Goal: Task Accomplishment & Management: Use online tool/utility

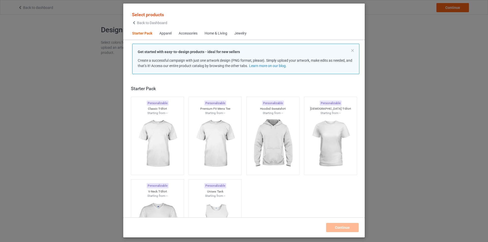
scroll to position [7, 0]
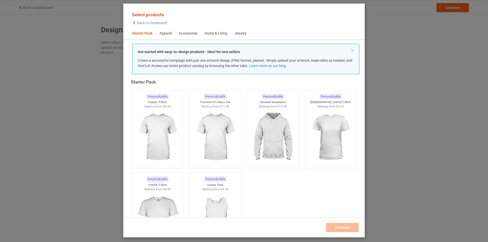
click at [220, 32] on div "Home & Living" at bounding box center [216, 33] width 23 height 5
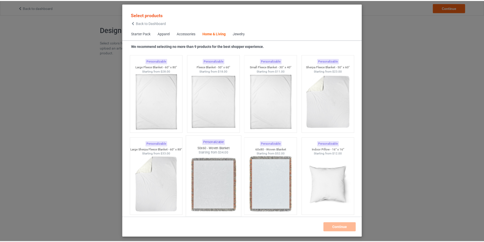
scroll to position [2472, 0]
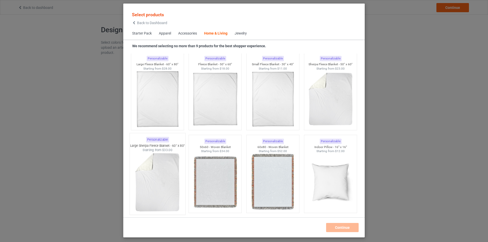
click at [168, 188] on img at bounding box center [158, 183] width 48 height 60
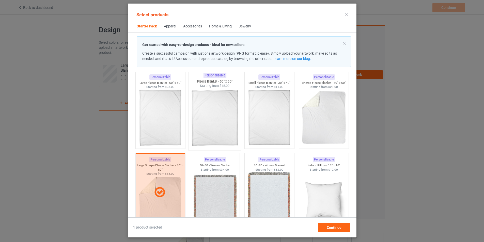
click at [216, 125] on img at bounding box center [215, 118] width 48 height 60
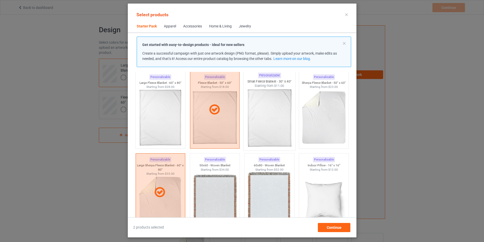
click at [266, 126] on img at bounding box center [270, 118] width 48 height 60
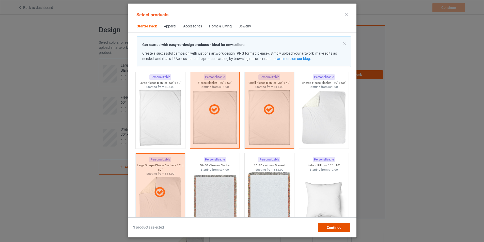
click at [341, 228] on span "Continue" at bounding box center [334, 228] width 15 height 4
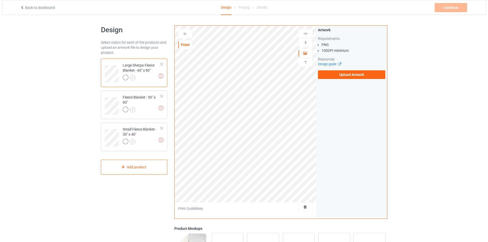
scroll to position [87, 0]
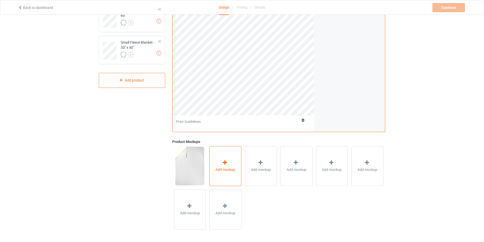
click at [229, 173] on div "Add mockup" at bounding box center [226, 166] width 32 height 40
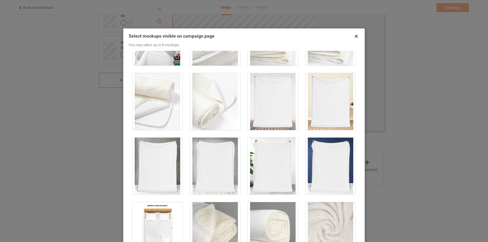
scroll to position [254, 0]
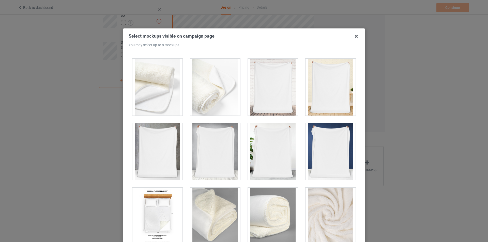
click at [268, 101] on div at bounding box center [273, 87] width 50 height 57
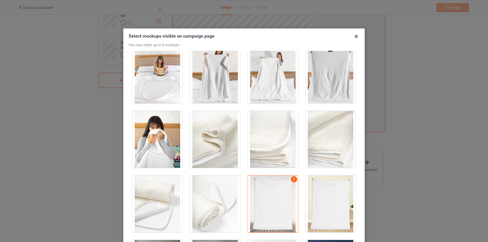
scroll to position [102, 0]
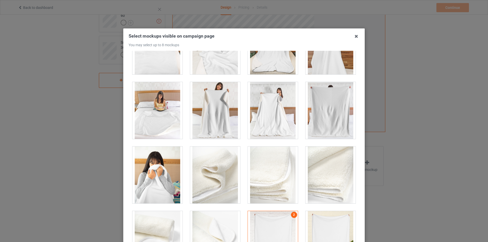
click at [316, 128] on div at bounding box center [331, 110] width 50 height 57
click at [262, 125] on div at bounding box center [273, 110] width 50 height 57
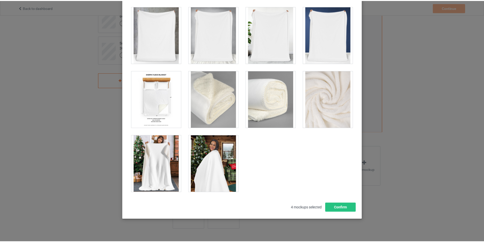
scroll to position [54, 0]
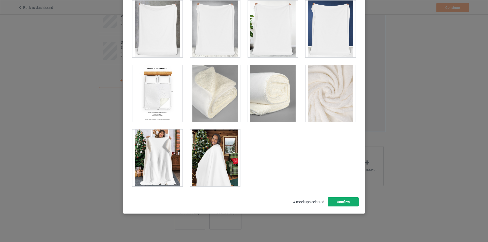
click at [346, 201] on button "Confirm" at bounding box center [343, 202] width 31 height 9
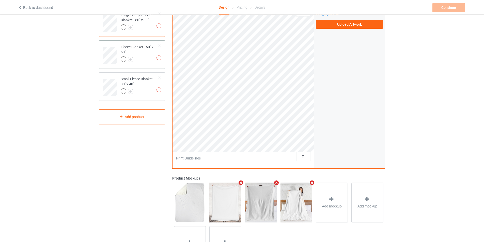
scroll to position [0, 0]
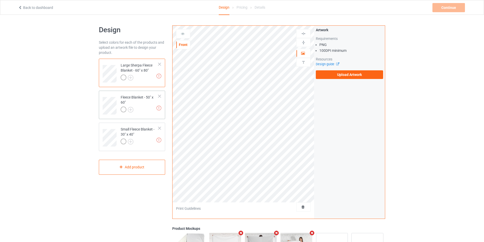
click at [147, 113] on div at bounding box center [140, 110] width 38 height 7
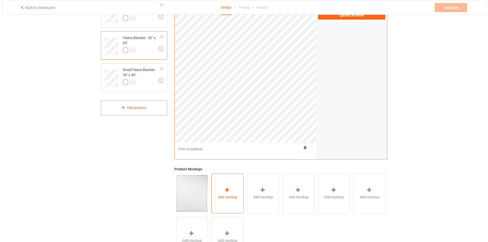
scroll to position [87, 0]
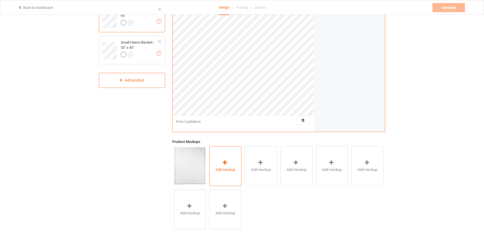
click at [225, 162] on icon at bounding box center [225, 162] width 6 height 5
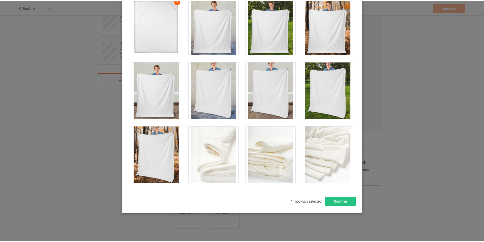
scroll to position [0, 0]
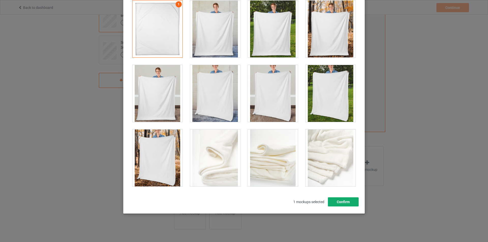
click at [333, 202] on button "Confirm" at bounding box center [343, 202] width 31 height 9
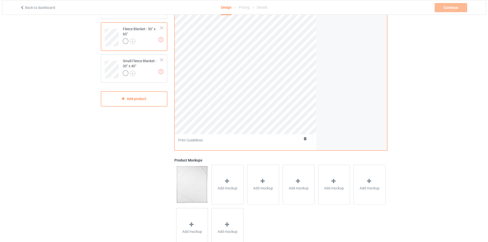
scroll to position [36, 0]
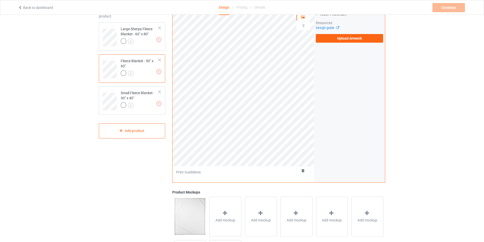
click at [159, 60] on div at bounding box center [160, 60] width 4 height 4
click at [142, 66] on div "Small Fleece Blanket - 30" x 40"" at bounding box center [140, 66] width 38 height 17
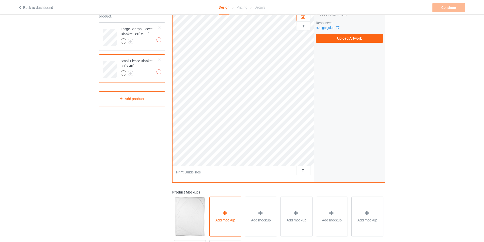
click at [224, 210] on div "Add mockup" at bounding box center [226, 217] width 32 height 40
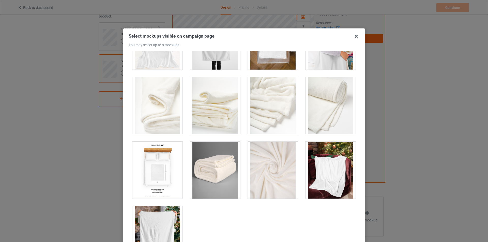
scroll to position [254, 0]
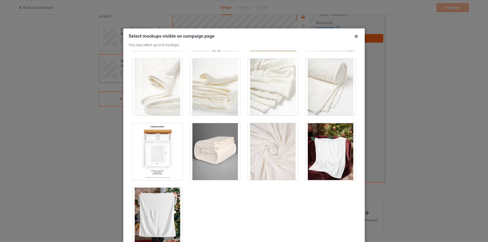
click at [331, 154] on div at bounding box center [331, 151] width 50 height 57
click at [160, 205] on div at bounding box center [157, 216] width 50 height 57
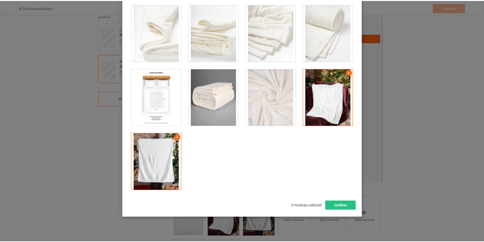
scroll to position [54, 0]
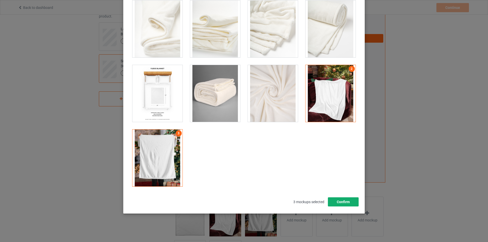
click at [339, 204] on button "Confirm" at bounding box center [343, 202] width 31 height 9
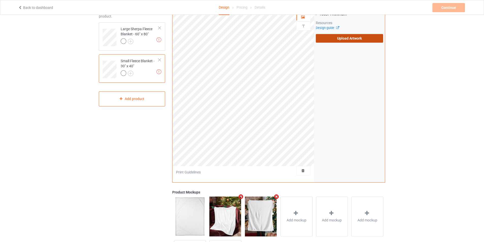
click at [360, 40] on label "Upload Artwork" at bounding box center [349, 38] width 67 height 9
click at [0, 0] on input "Upload Artwork" at bounding box center [0, 0] width 0 height 0
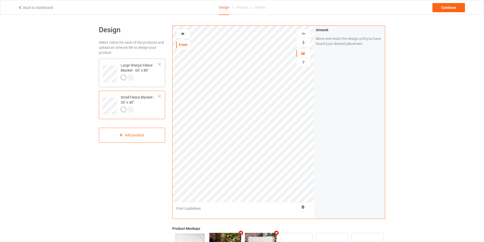
click at [146, 72] on div "Large Sherpa Fleece Blanket - 60" x 80"" at bounding box center [140, 71] width 38 height 17
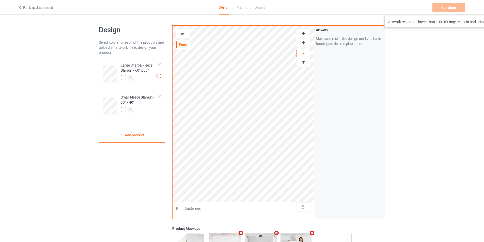
click at [456, 11] on div "Continue Artwork resolution lower than 100 DPI may result in bad print" at bounding box center [450, 7] width 34 height 9
click at [435, 20] on div "Design Select colors for each of the products and upload an artwork file to des…" at bounding box center [242, 172] width 484 height 315
click at [445, 8] on div "Continue Artwork resolution lower than 100 DPI may result in bad print" at bounding box center [450, 7] width 34 height 9
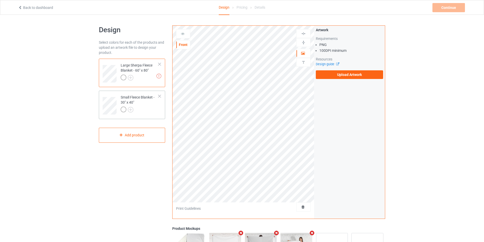
click at [142, 101] on div "Small Fleece Blanket - 30" x 40"" at bounding box center [140, 103] width 38 height 17
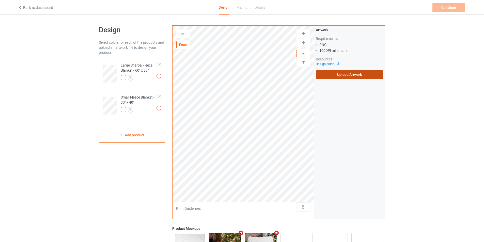
click at [331, 71] on label "Upload Artwork" at bounding box center [349, 74] width 67 height 9
click at [0, 0] on input "Upload Artwork" at bounding box center [0, 0] width 0 height 0
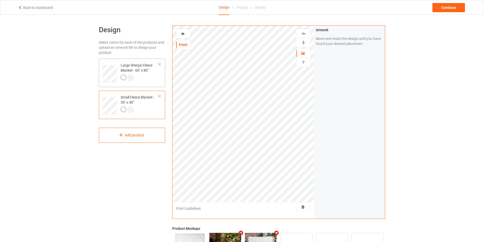
click at [143, 72] on div "Large Sherpa Fleece Blanket - 60" x 80"" at bounding box center [140, 71] width 38 height 17
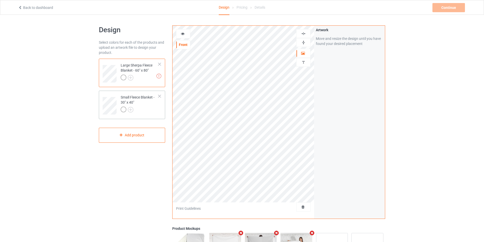
click at [153, 107] on div at bounding box center [140, 110] width 38 height 7
drag, startPoint x: 63, startPoint y: 195, endPoint x: 66, endPoint y: 202, distance: 7.4
click at [63, 197] on div "Design Select colors for each of the products and upload an artwork file to des…" at bounding box center [242, 172] width 484 height 315
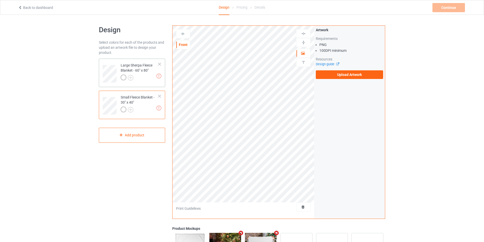
click at [141, 76] on div at bounding box center [140, 78] width 38 height 7
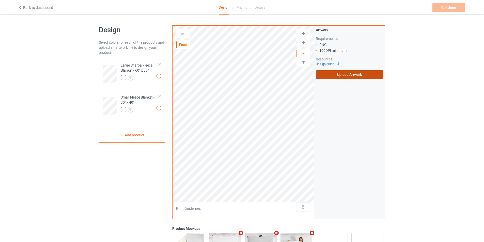
click at [354, 74] on label "Upload Artwork" at bounding box center [349, 74] width 67 height 9
click at [0, 0] on input "Upload Artwork" at bounding box center [0, 0] width 0 height 0
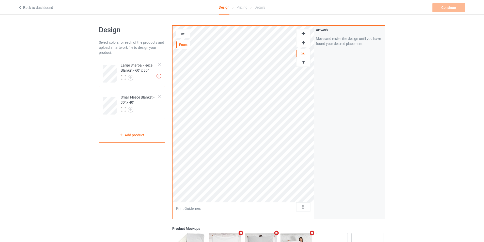
click at [127, 159] on div "Design Select colors for each of the products and upload an artwork file to des…" at bounding box center [131, 172] width 73 height 300
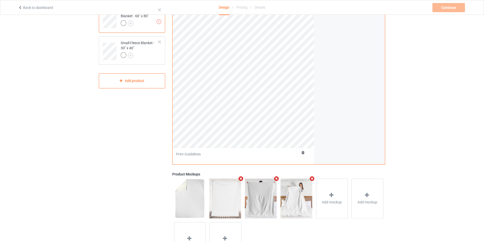
scroll to position [36, 0]
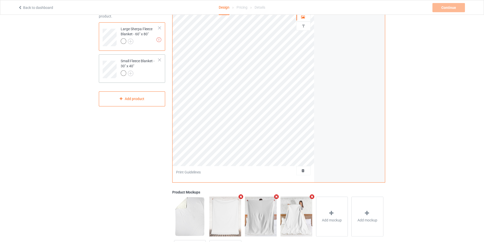
click at [146, 76] on div at bounding box center [140, 73] width 38 height 7
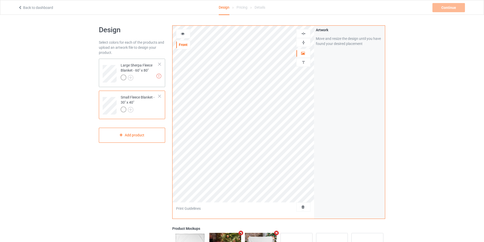
click at [146, 73] on div "Large Sherpa Fleece Blanket - 60" x 80"" at bounding box center [140, 71] width 38 height 17
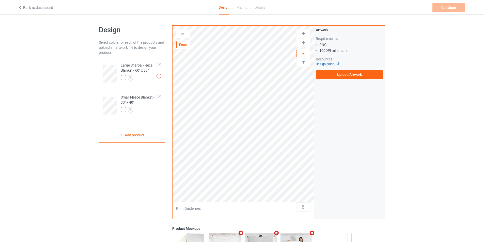
click at [337, 64] on icon at bounding box center [337, 63] width 4 height 3
click at [146, 105] on div "Small Fleece Blanket - 30" x 40"" at bounding box center [140, 103] width 38 height 17
click at [29, 55] on div "Design Select colors for each of the products and upload an artwork file to des…" at bounding box center [242, 172] width 484 height 315
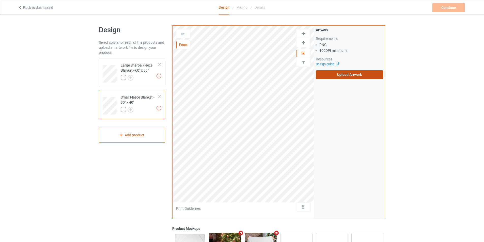
click at [333, 74] on label "Upload Artwork" at bounding box center [349, 74] width 67 height 9
click at [0, 0] on input "Upload Artwork" at bounding box center [0, 0] width 0 height 0
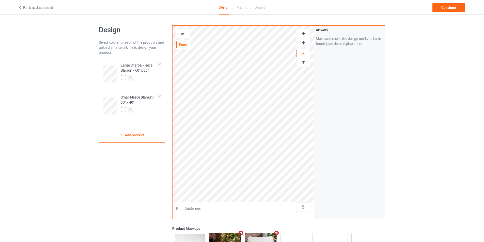
click at [146, 76] on div at bounding box center [140, 78] width 38 height 7
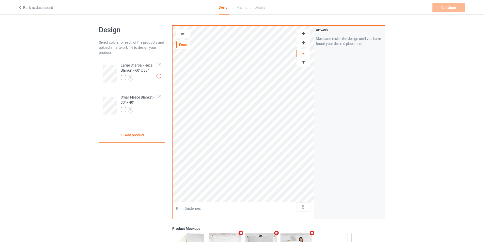
click at [143, 103] on div "Small Fleece Blanket - 30" x 40"" at bounding box center [140, 103] width 38 height 17
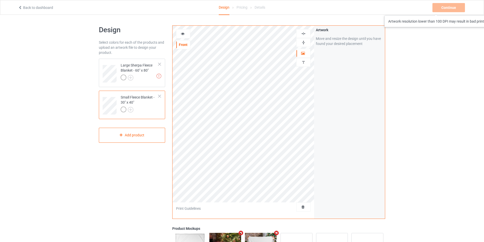
click at [451, 9] on div "Continue Artwork resolution lower than 100 DPI may result in bad print" at bounding box center [450, 7] width 34 height 9
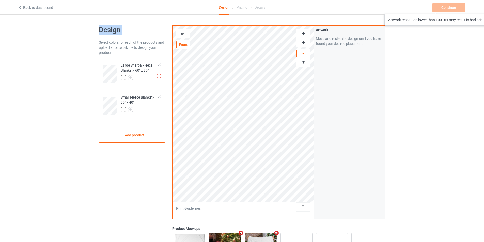
click at [451, 9] on div "Continue Artwork resolution lower than 100 DPI may result in bad print" at bounding box center [450, 7] width 34 height 9
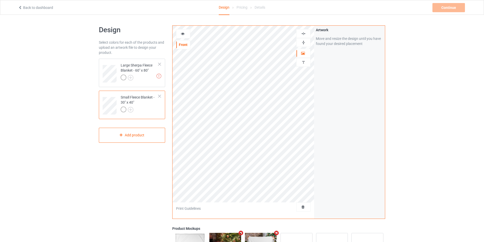
click at [249, 10] on div "Design Pricing Details" at bounding box center [242, 7] width 47 height 15
click at [245, 10] on div "Pricing" at bounding box center [242, 7] width 11 height 14
click at [451, 1] on div "Back to dashboard Design Pricing Details Continue Artwork resolution lower than…" at bounding box center [241, 7] width 455 height 14
click at [451, 5] on div "Continue Artwork resolution lower than 100 DPI may result in bad print" at bounding box center [450, 7] width 34 height 9
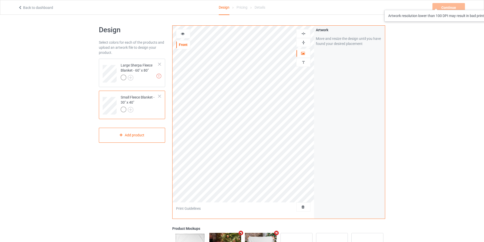
click at [451, 5] on div "Continue Artwork resolution lower than 100 DPI may result in bad print" at bounding box center [450, 7] width 34 height 9
click at [159, 66] on div at bounding box center [160, 65] width 4 height 4
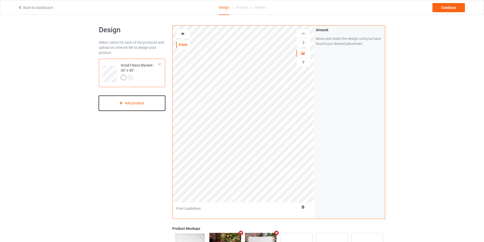
click at [143, 103] on div "Add product" at bounding box center [132, 103] width 66 height 15
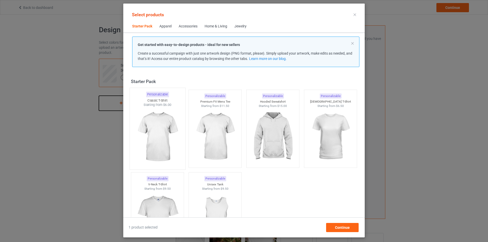
scroll to position [7, 0]
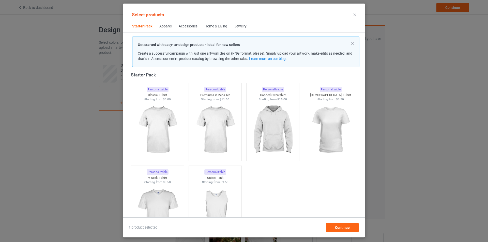
click at [185, 26] on div "Accessories" at bounding box center [188, 26] width 19 height 5
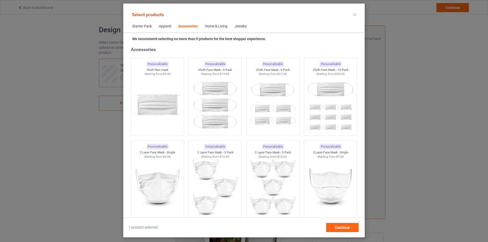
click at [214, 27] on div "Home & Living" at bounding box center [216, 26] width 23 height 5
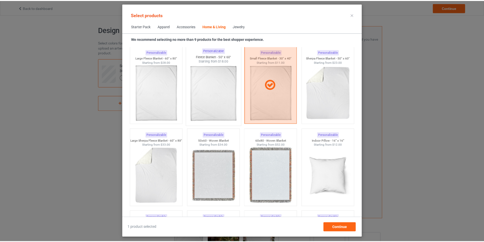
scroll to position [2471, 0]
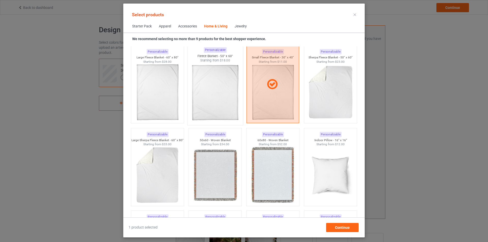
click at [205, 101] on img at bounding box center [215, 93] width 48 height 60
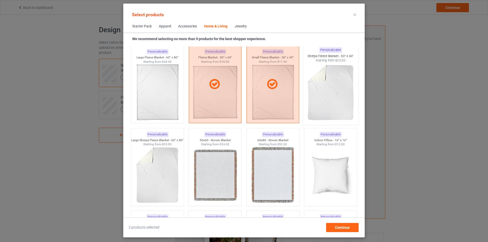
click at [324, 90] on img at bounding box center [331, 93] width 48 height 60
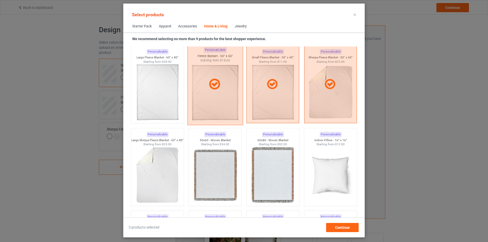
click at [219, 91] on div at bounding box center [215, 85] width 55 height 82
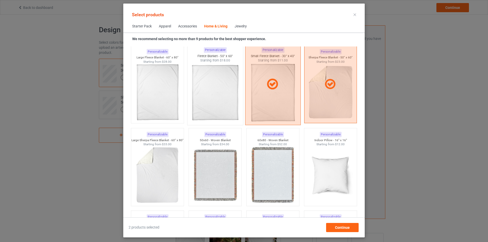
click at [280, 101] on div at bounding box center [272, 85] width 55 height 82
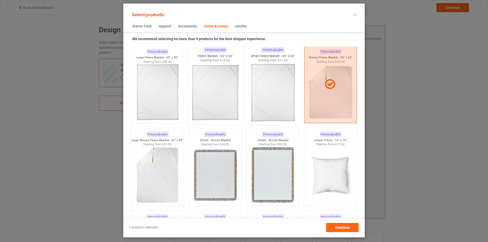
click at [214, 92] on img at bounding box center [215, 93] width 48 height 60
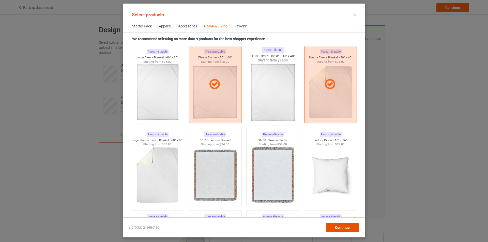
click at [346, 225] on div "Continue" at bounding box center [342, 227] width 33 height 9
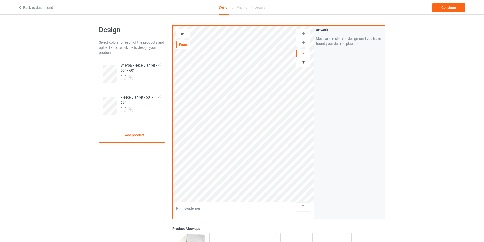
click at [439, 172] on div "Design Select colors for each of the products and upload an artwork file to des…" at bounding box center [242, 172] width 484 height 315
click at [130, 77] on img at bounding box center [131, 78] width 6 height 6
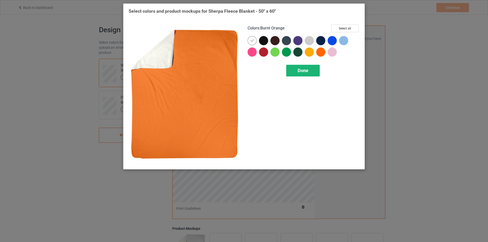
click at [301, 70] on span "Done" at bounding box center [303, 70] width 11 height 5
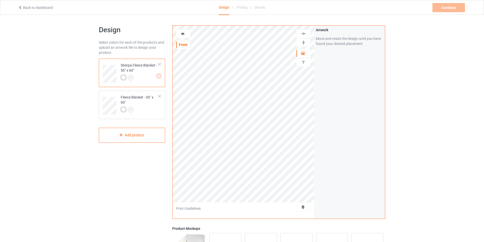
click at [49, 102] on div "Design Select colors for each of the products and upload an artwork file to des…" at bounding box center [242, 172] width 484 height 315
click at [159, 65] on div at bounding box center [160, 65] width 4 height 4
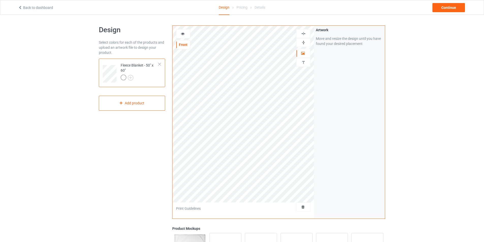
click at [159, 67] on td "Fleece Blanket - 50" x 60"" at bounding box center [139, 72] width 43 height 23
click at [108, 154] on div "Design Select colors for each of the products and upload an artwork file to des…" at bounding box center [131, 172] width 73 height 300
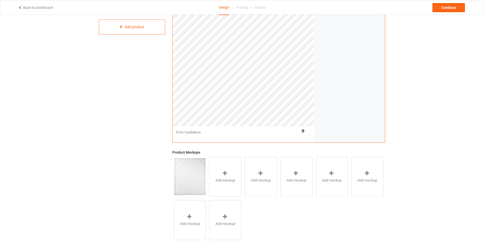
click at [129, 118] on div "Design Select colors for each of the products and upload an artwork file to des…" at bounding box center [131, 96] width 73 height 300
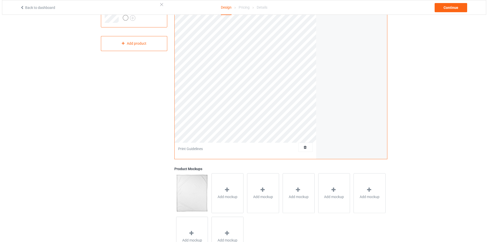
scroll to position [0, 0]
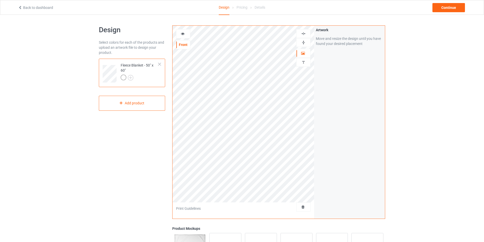
click at [158, 63] on div at bounding box center [160, 65] width 4 height 4
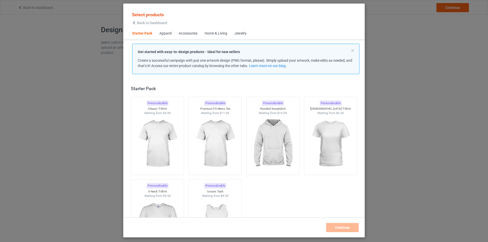
scroll to position [7, 0]
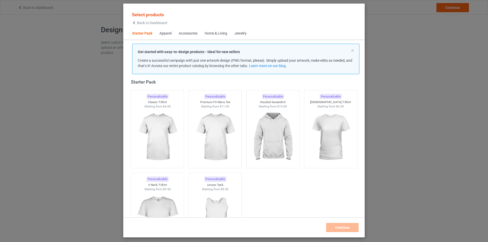
click at [186, 35] on div "Accessories" at bounding box center [188, 33] width 19 height 5
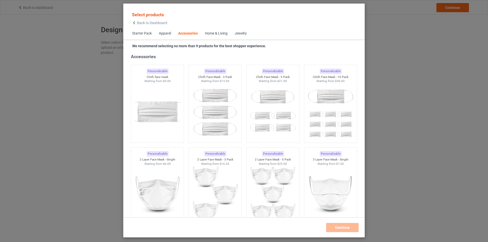
click at [216, 31] on div "Home & Living" at bounding box center [216, 33] width 23 height 5
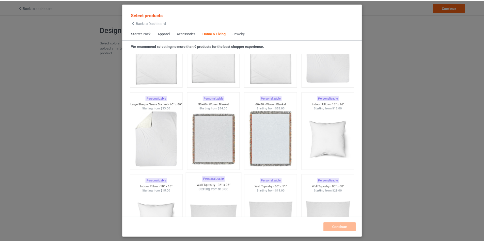
scroll to position [2573, 0]
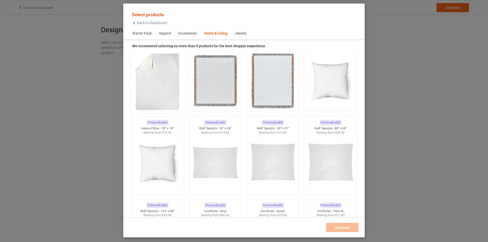
click at [163, 93] on img at bounding box center [158, 81] width 48 height 60
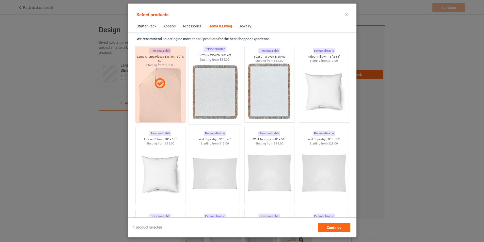
scroll to position [2548, 0]
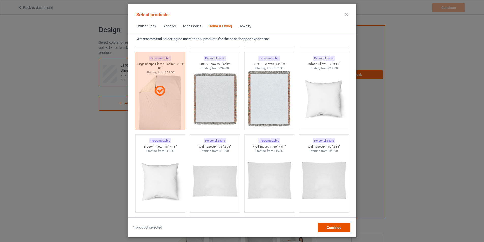
click at [345, 232] on div "Continue" at bounding box center [334, 227] width 33 height 9
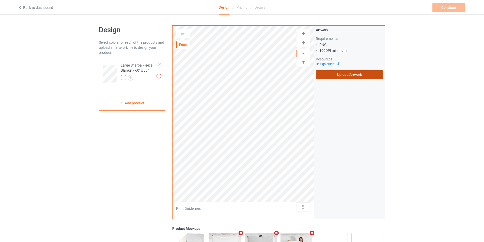
click at [346, 75] on label "Upload Artwork" at bounding box center [349, 74] width 67 height 9
click at [0, 0] on input "Upload Artwork" at bounding box center [0, 0] width 0 height 0
click at [334, 78] on label "Upload Artwork" at bounding box center [349, 74] width 67 height 9
click at [0, 0] on input "Upload Artwork" at bounding box center [0, 0] width 0 height 0
click at [329, 64] on link "Design guide" at bounding box center [327, 64] width 23 height 4
